Goal: Find specific page/section: Find specific page/section

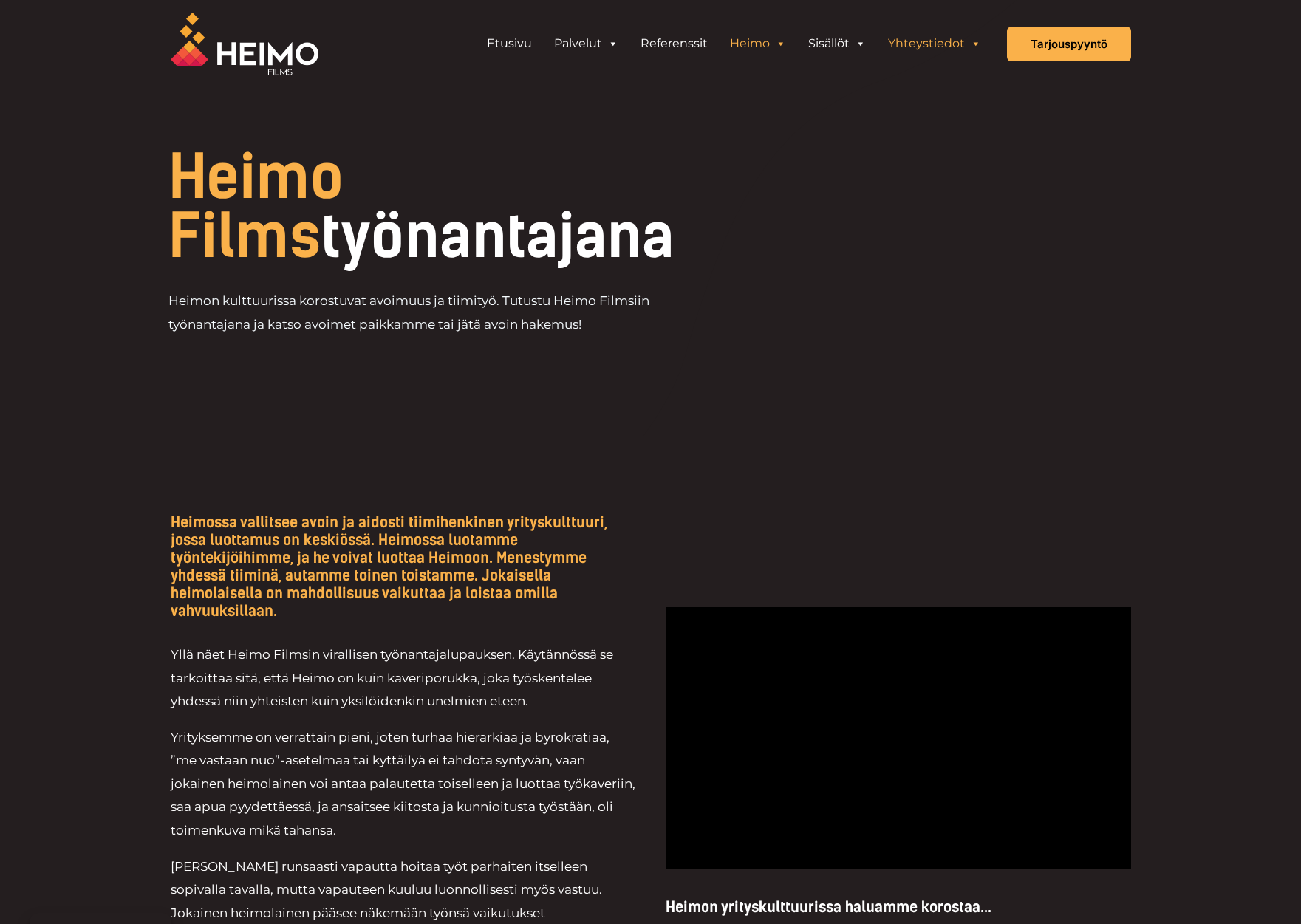
click at [919, 43] on link "Yhteystiedot" at bounding box center [934, 43] width 115 height 30
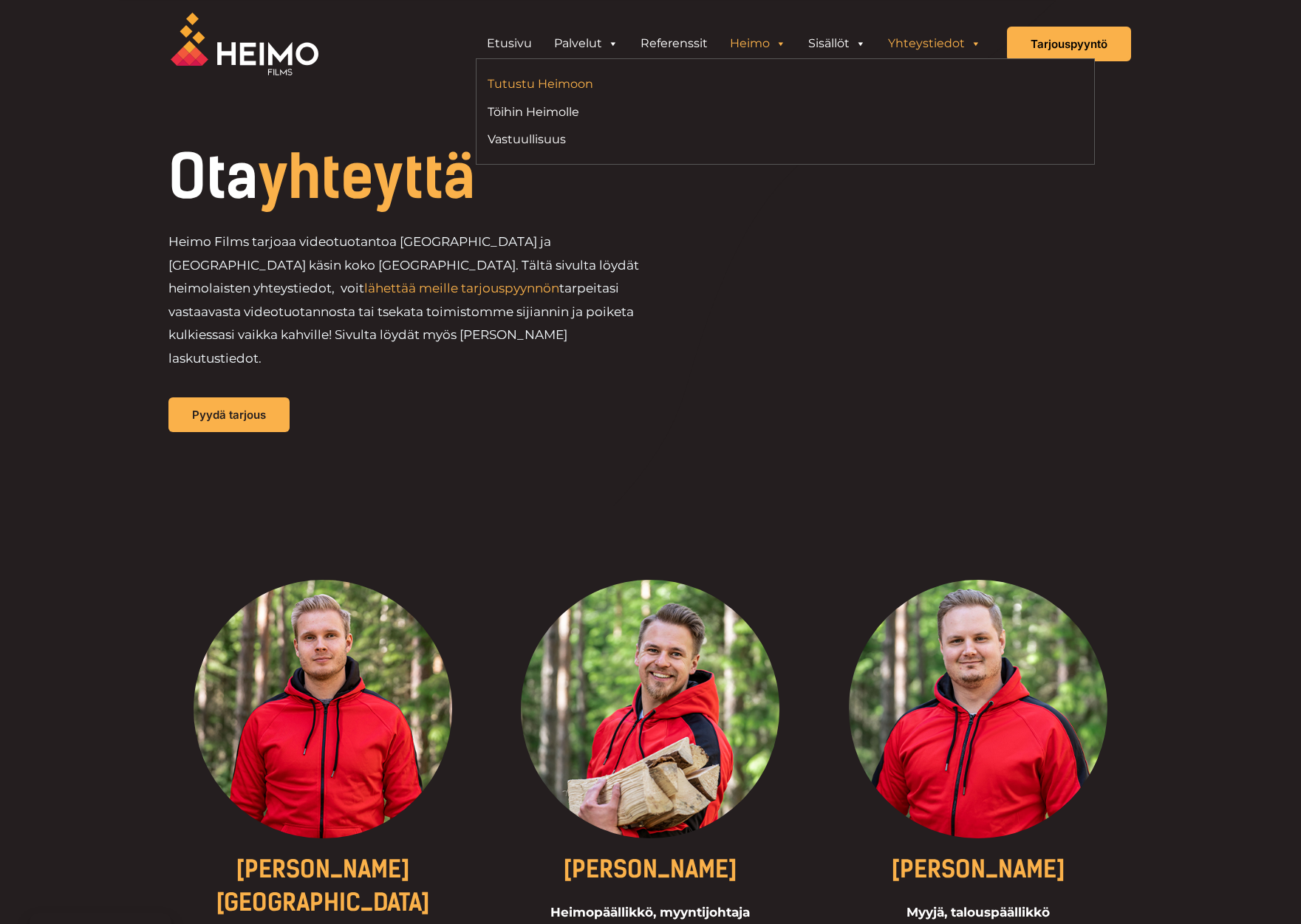
click at [587, 81] on link "Tutustu Heimoon" at bounding box center [631, 83] width 287 height 20
